Goal: Obtain resource: Download file/media

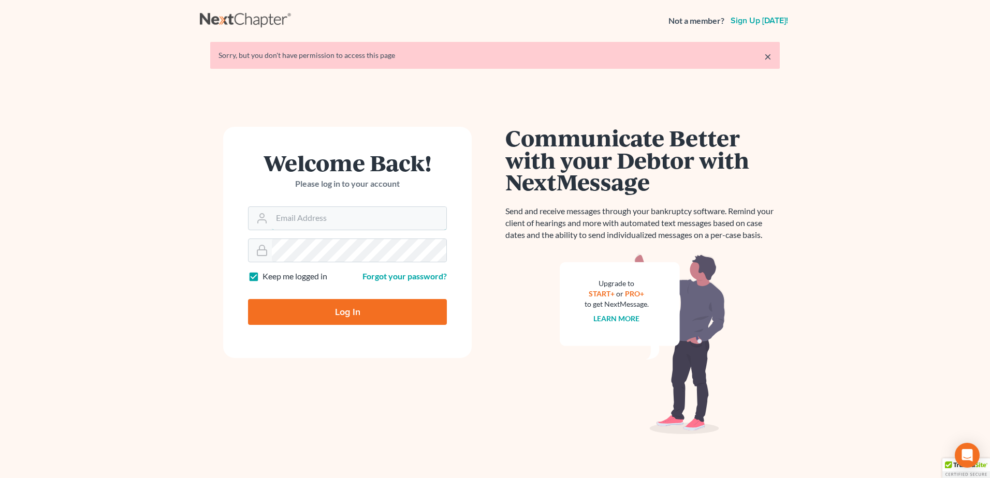
type input "[EMAIL_ADDRESS][DOMAIN_NAME]"
click at [316, 303] on input "Log In" at bounding box center [347, 312] width 199 height 26
type input "Thinking..."
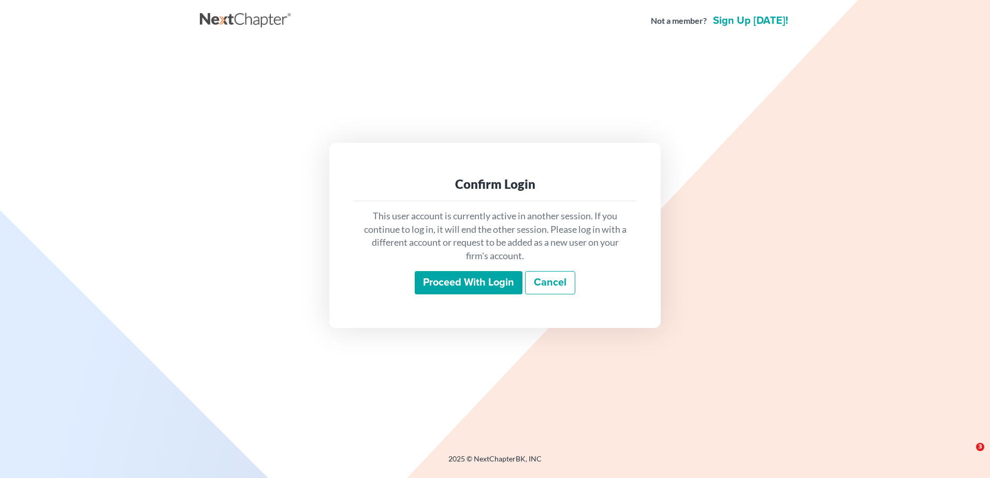
click at [477, 282] on input "Proceed with login" at bounding box center [469, 283] width 108 height 24
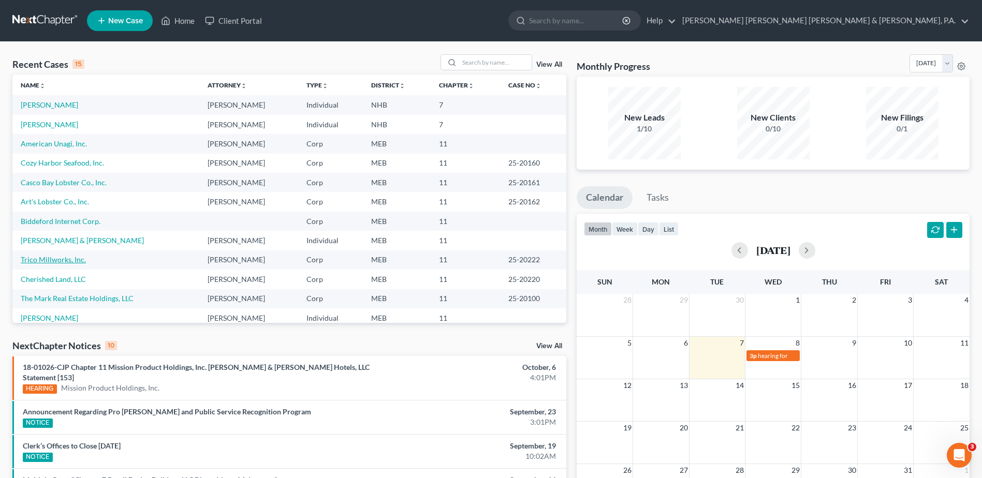
click at [53, 263] on link "Trico Millworks, Inc." at bounding box center [53, 259] width 65 height 9
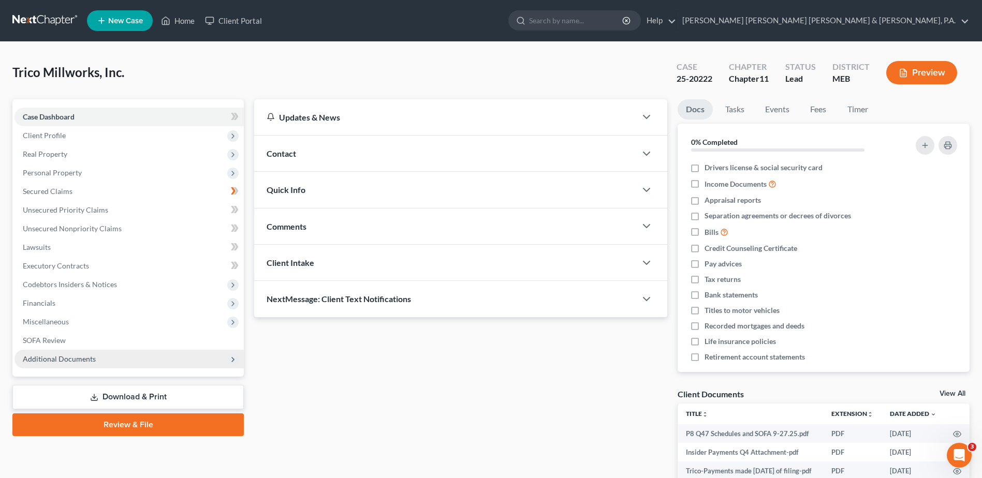
click at [80, 362] on span "Additional Documents" at bounding box center [59, 359] width 73 height 9
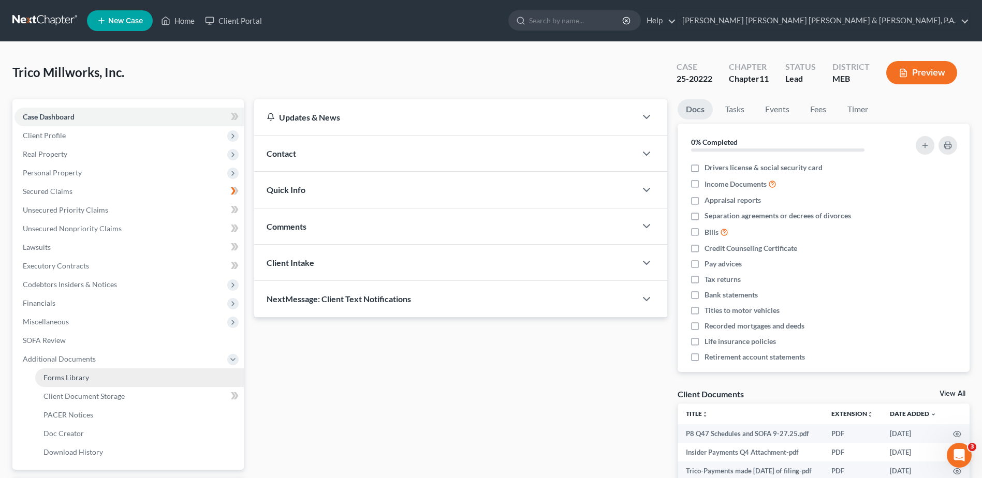
click at [80, 376] on span "Forms Library" at bounding box center [66, 377] width 46 height 9
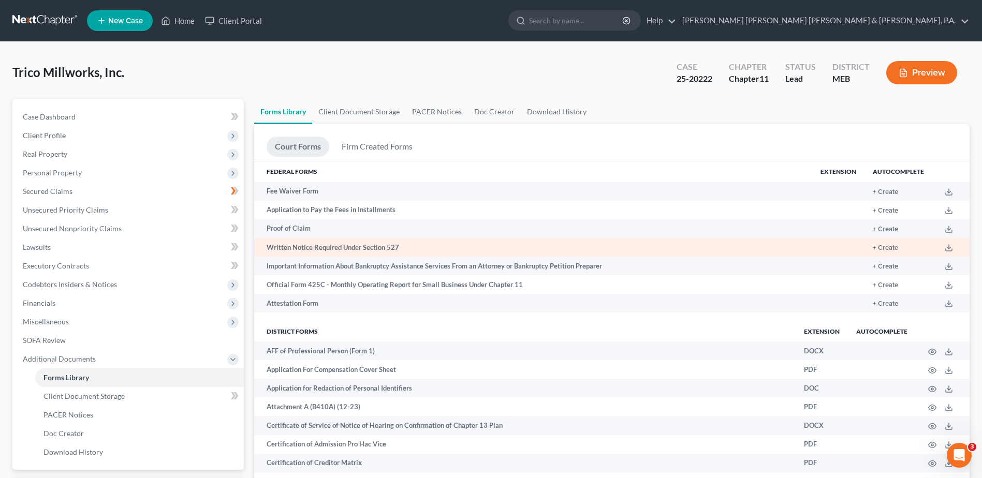
click at [332, 245] on td "Written Notice Required Under Section 527" at bounding box center [533, 247] width 558 height 19
click at [952, 247] on icon at bounding box center [948, 248] width 8 height 8
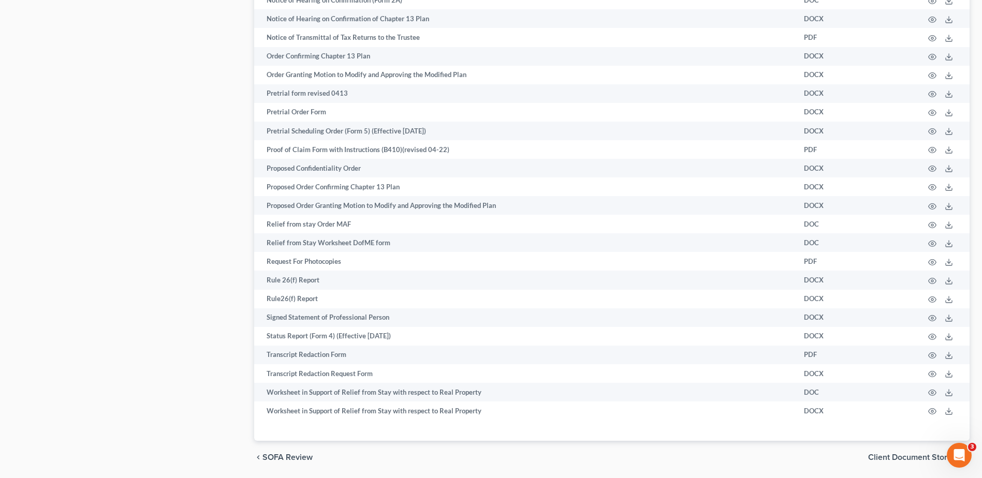
scroll to position [932, 0]
